Goal: Task Accomplishment & Management: Complete application form

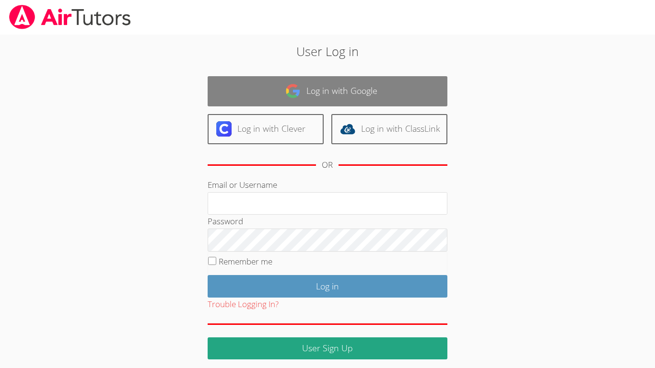
click at [247, 93] on link "Log in with Google" at bounding box center [328, 91] width 240 height 30
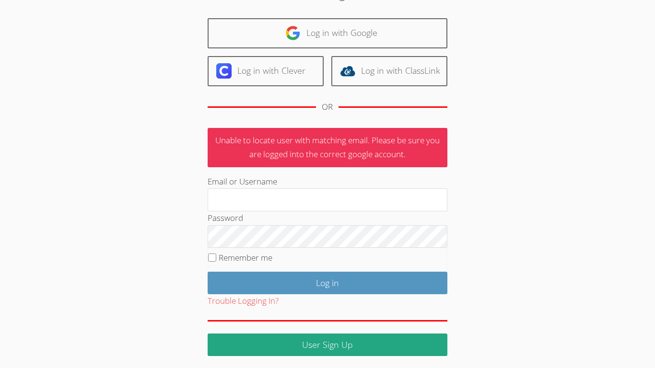
scroll to position [60, 0]
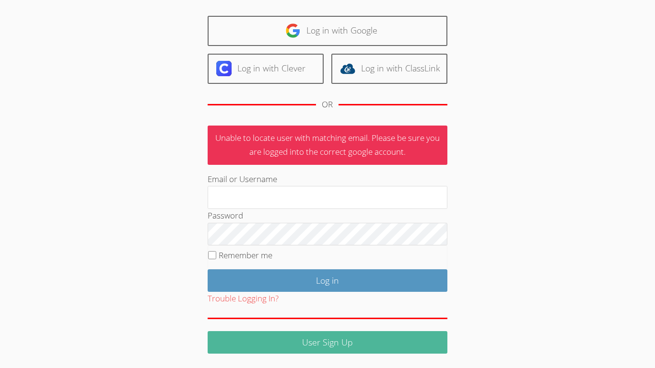
click at [298, 338] on link "User Sign Up" at bounding box center [328, 342] width 240 height 23
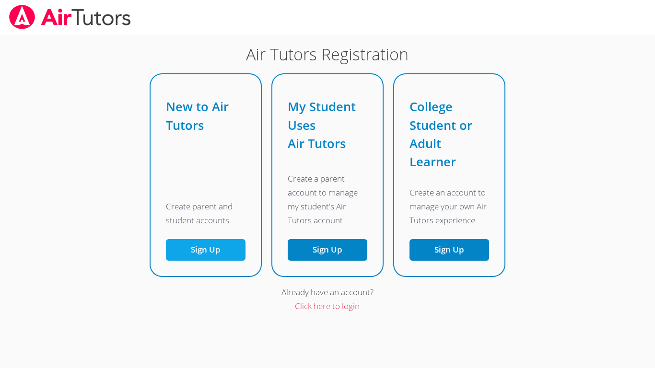
click at [233, 247] on button "Sign Up" at bounding box center [206, 250] width 80 height 22
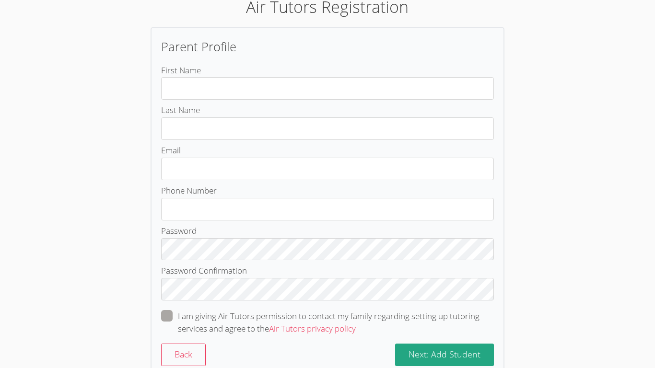
scroll to position [108, 0]
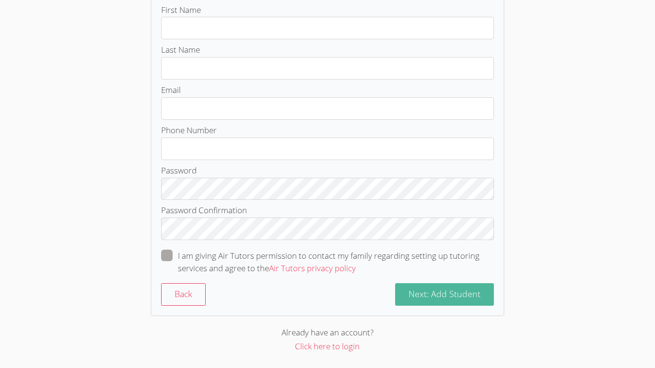
click at [447, 293] on span "Next: Add Student" at bounding box center [444, 294] width 72 height 12
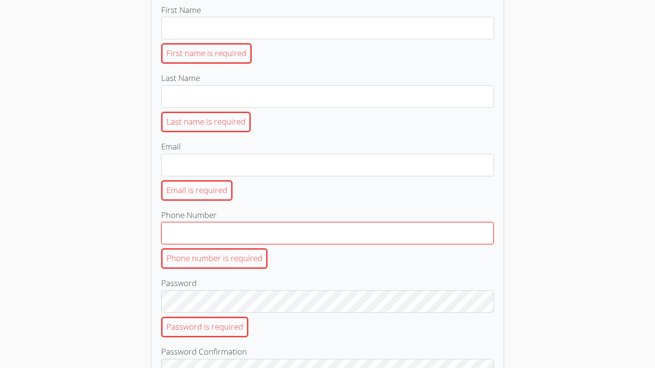
scroll to position [309, 0]
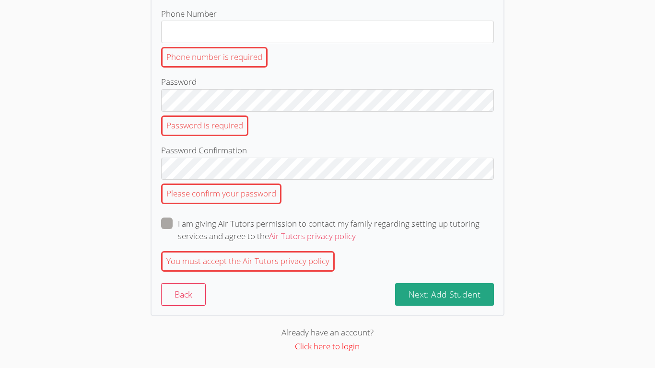
click at [328, 348] on link "Click here to login" at bounding box center [327, 346] width 65 height 11
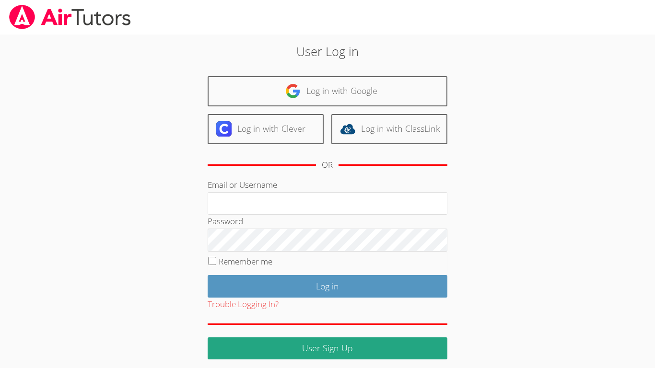
scroll to position [6, 0]
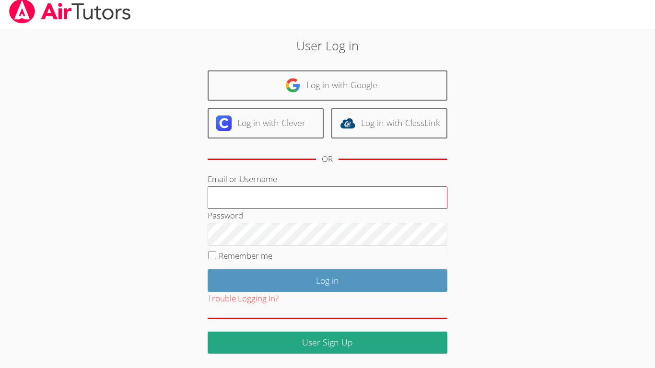
click at [298, 190] on input "Email or Username" at bounding box center [328, 198] width 240 height 23
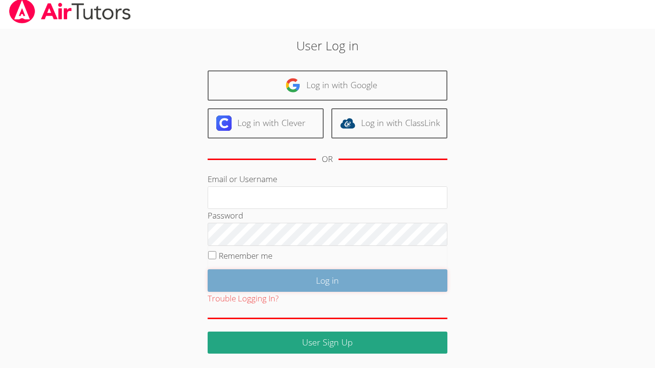
click at [253, 287] on input "Log in" at bounding box center [328, 280] width 240 height 23
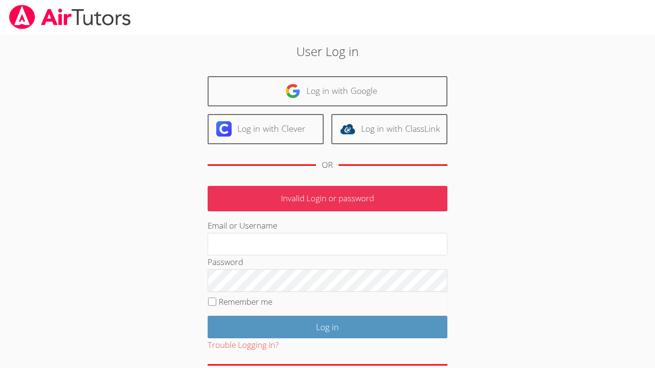
scroll to position [39, 0]
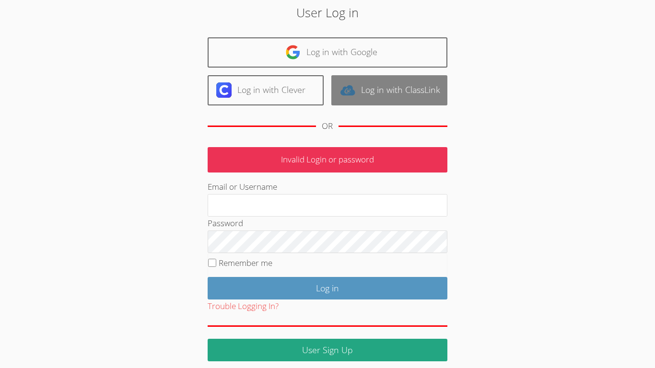
click at [345, 91] on img at bounding box center [347, 89] width 15 height 15
